Goal: Find contact information: Find contact information

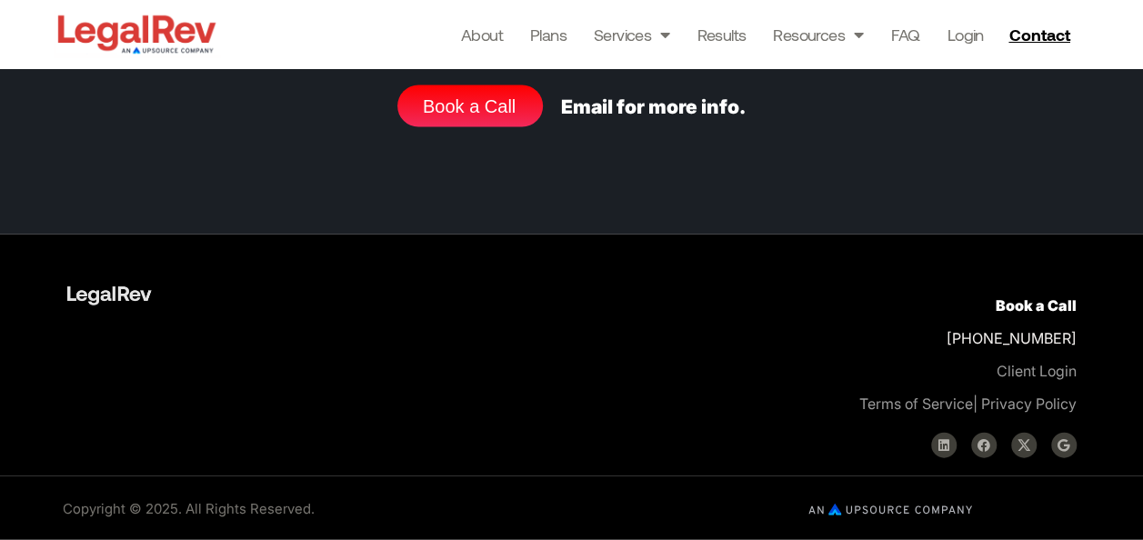
scroll to position [7017, 0]
click at [635, 111] on link "Email for more info." at bounding box center [653, 106] width 185 height 23
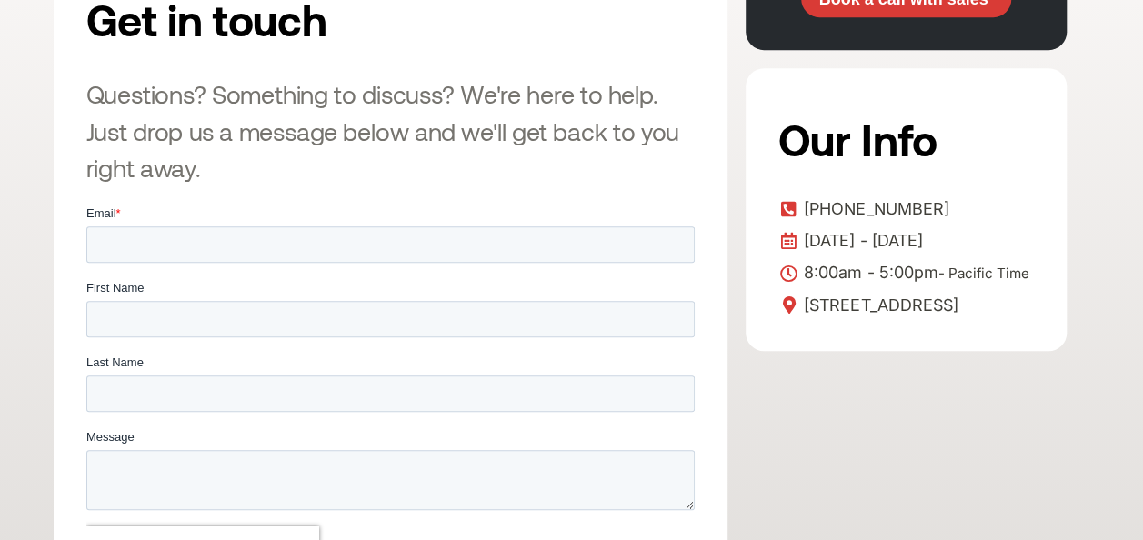
scroll to position [439, 0]
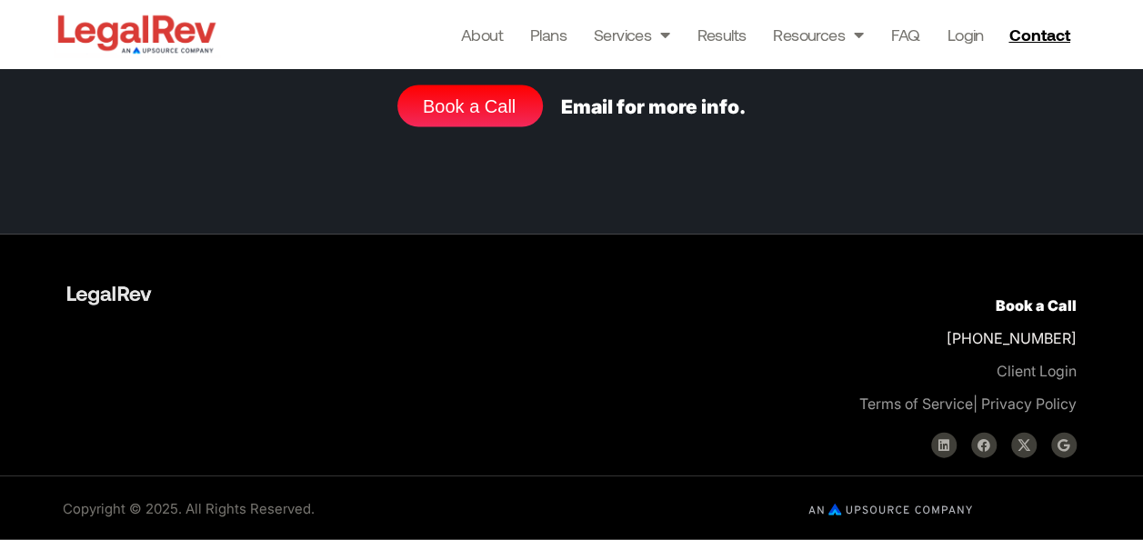
scroll to position [6279, 0]
drag, startPoint x: 938, startPoint y: 335, endPoint x: 1081, endPoint y: 341, distance: 142.8
click at [1081, 341] on div "Book a Call +1 800-893-2590 Client Login Terms of Service | Privacy Policy Link…" at bounding box center [835, 373] width 500 height 187
copy p "[PHONE_NUMBER]"
